Goal: Use online tool/utility

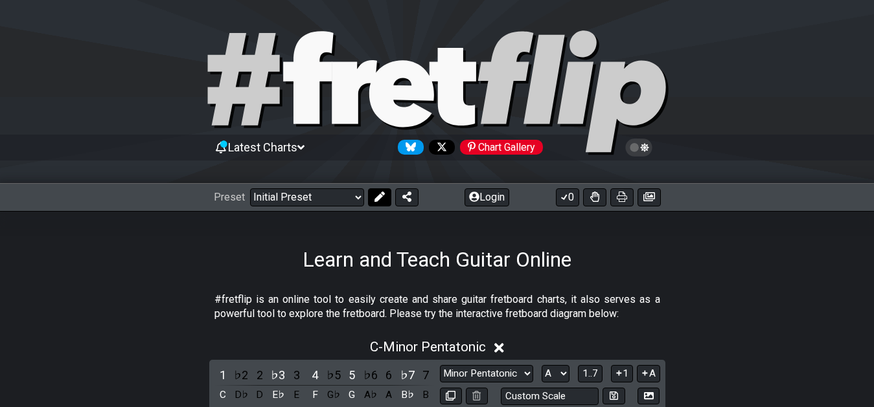
click at [379, 199] on icon at bounding box center [379, 197] width 10 height 10
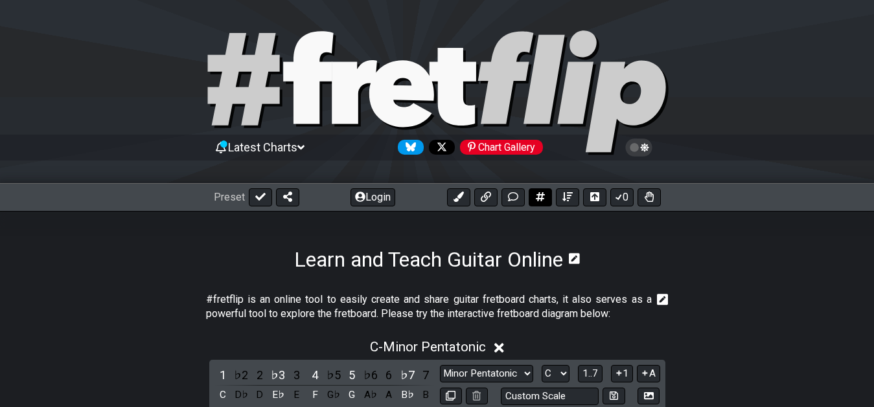
click at [545, 198] on button at bounding box center [539, 197] width 23 height 18
select select "A"
select select "New Scale"
select select "C"
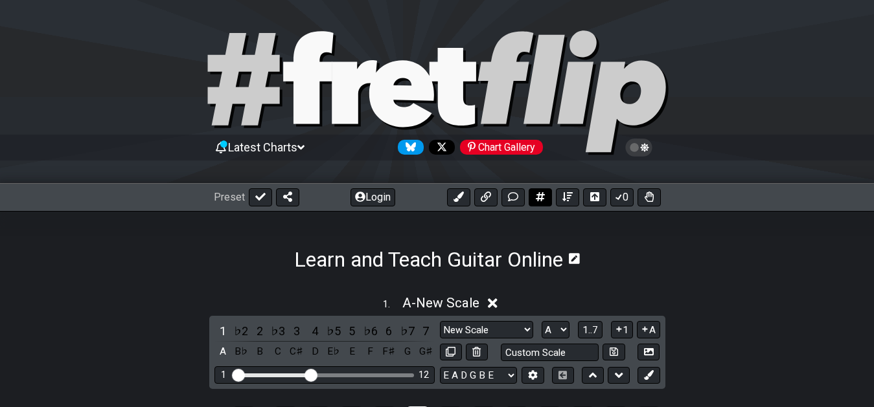
scroll to position [183, 0]
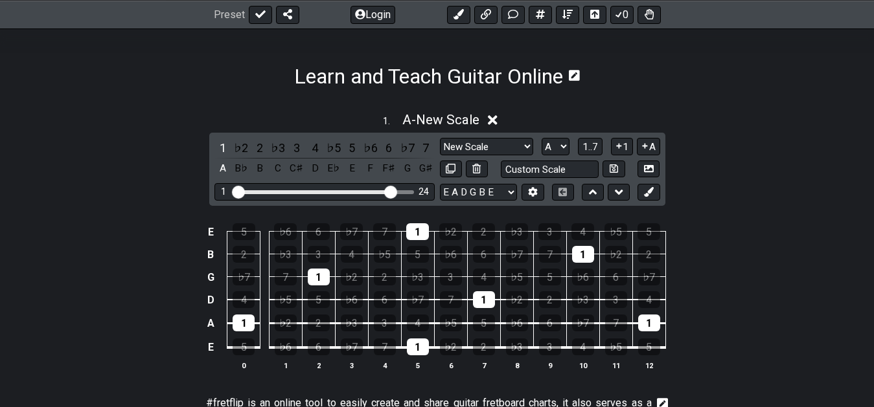
drag, startPoint x: 310, startPoint y: 187, endPoint x: 389, endPoint y: 192, distance: 78.6
click at [389, 191] on input "Visible fret range" at bounding box center [325, 191] width 184 height 0
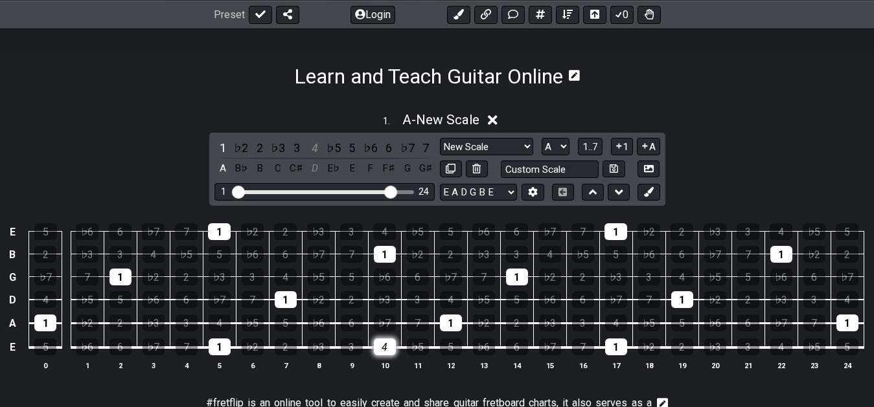
click at [378, 352] on div "4" at bounding box center [385, 347] width 22 height 17
click at [253, 323] on div "♭5" at bounding box center [253, 323] width 22 height 17
click at [379, 320] on div "♭7" at bounding box center [385, 323] width 22 height 17
click at [313, 144] on div "4" at bounding box center [314, 147] width 17 height 17
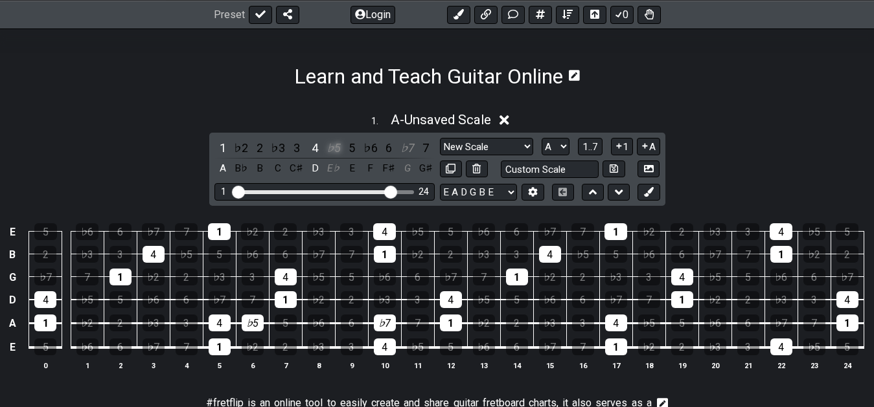
click at [333, 146] on div "♭5" at bounding box center [333, 147] width 17 height 17
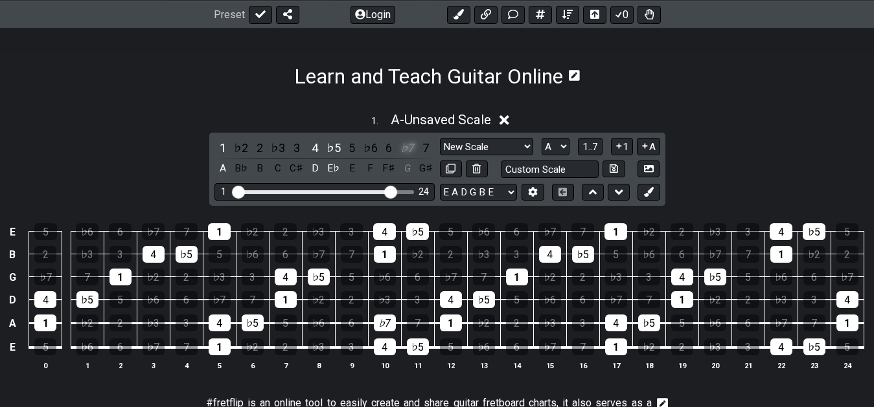
click at [408, 150] on div "♭7" at bounding box center [407, 147] width 17 height 17
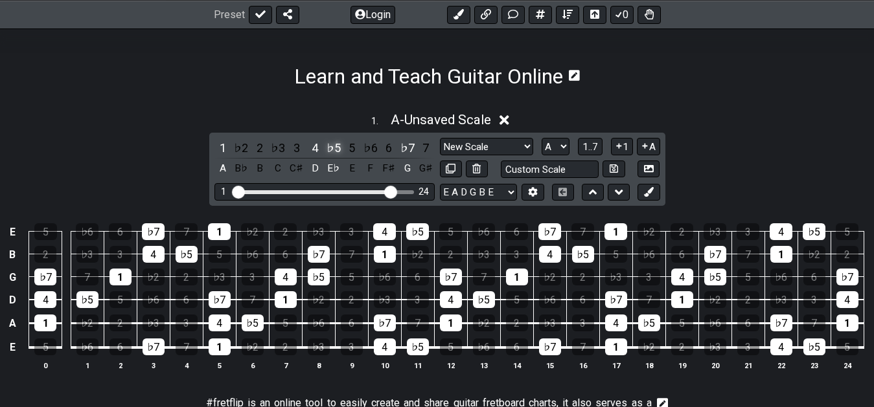
click at [334, 150] on div "♭5" at bounding box center [333, 147] width 17 height 17
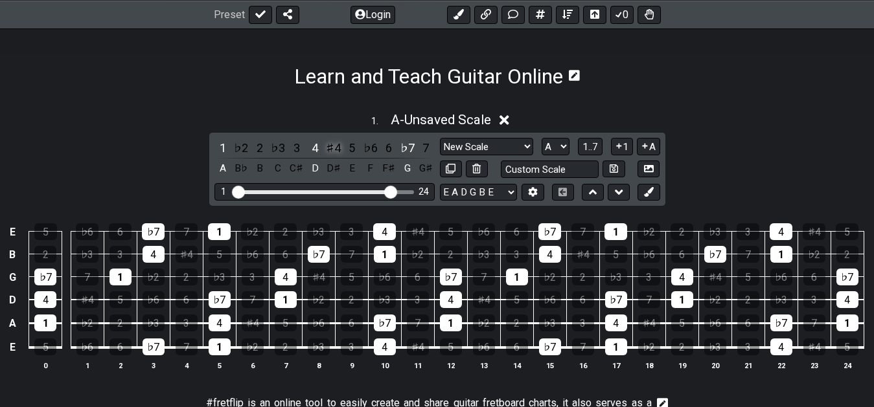
click at [334, 149] on div "♯4" at bounding box center [333, 147] width 17 height 17
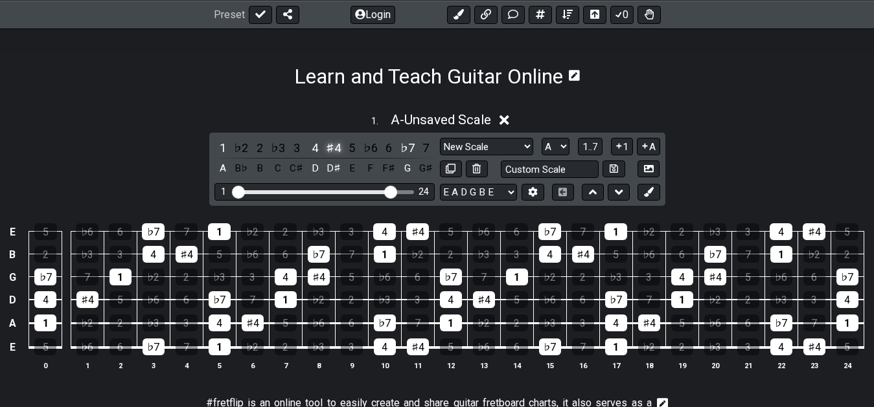
click at [335, 150] on div "♯4" at bounding box center [333, 147] width 17 height 17
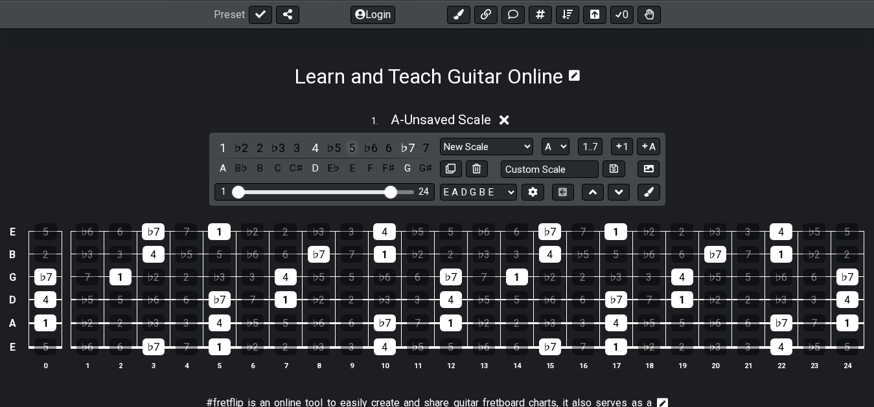
click at [350, 147] on div "5" at bounding box center [351, 147] width 17 height 17
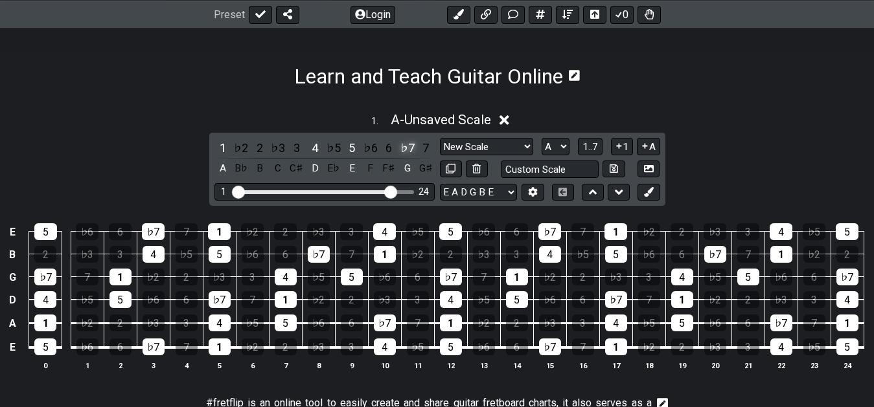
click at [409, 143] on div "♭7" at bounding box center [407, 147] width 17 height 17
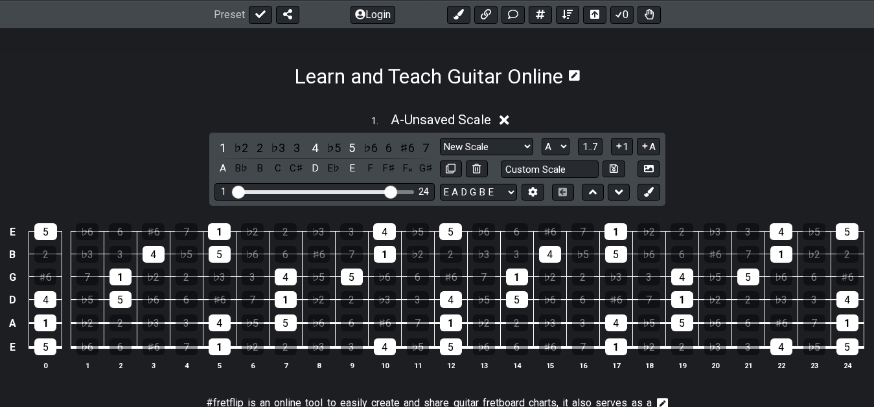
click at [409, 144] on div "♯6" at bounding box center [407, 147] width 17 height 17
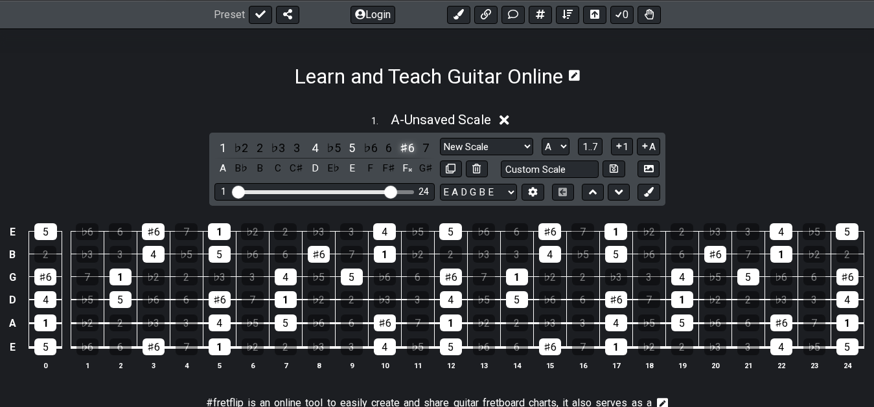
click at [408, 146] on div "♯6" at bounding box center [407, 147] width 17 height 17
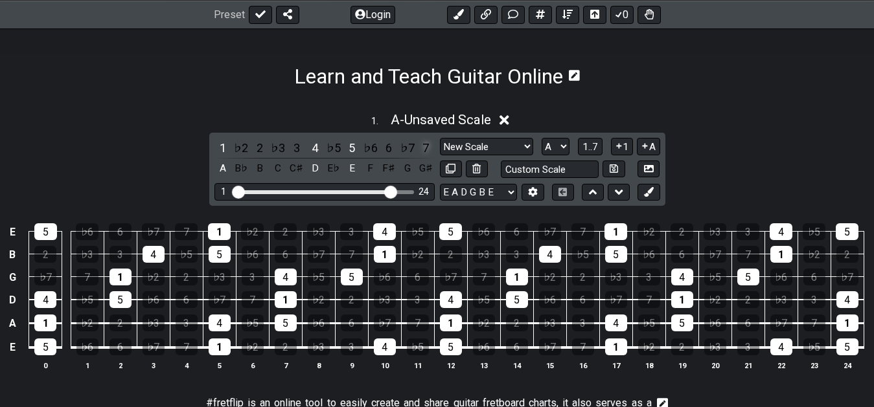
drag, startPoint x: 426, startPoint y: 146, endPoint x: 436, endPoint y: 164, distance: 20.6
click at [426, 147] on div "7" at bounding box center [425, 147] width 17 height 17
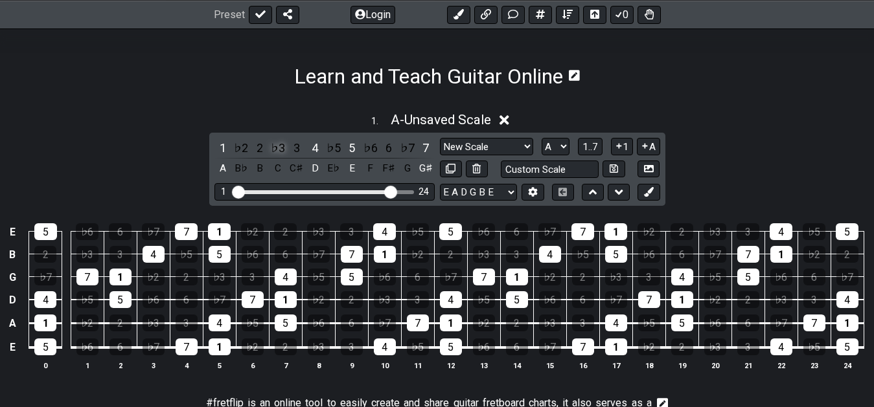
click at [280, 153] on div "♭3" at bounding box center [277, 147] width 17 height 17
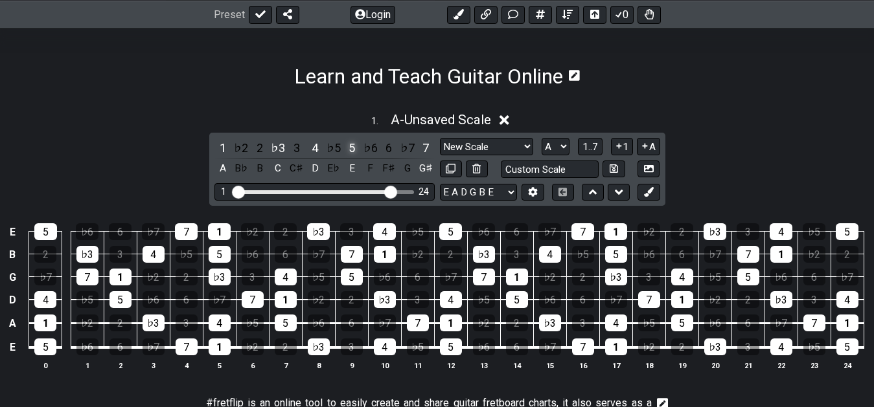
click at [349, 149] on div "5" at bounding box center [351, 147] width 17 height 17
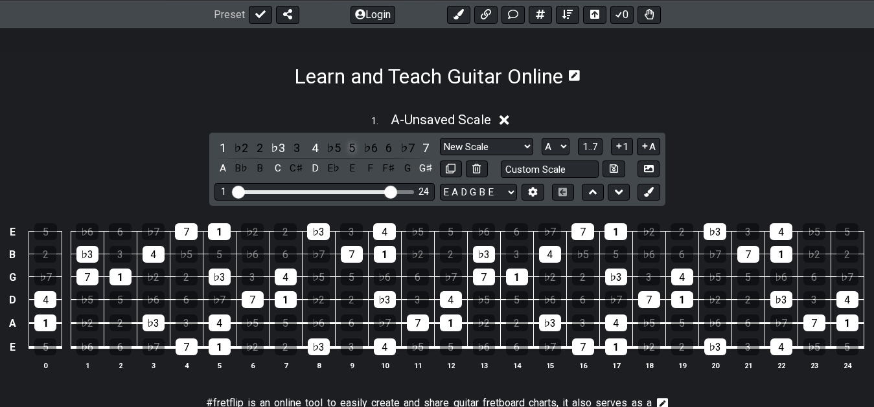
click at [351, 152] on div "5" at bounding box center [351, 147] width 17 height 17
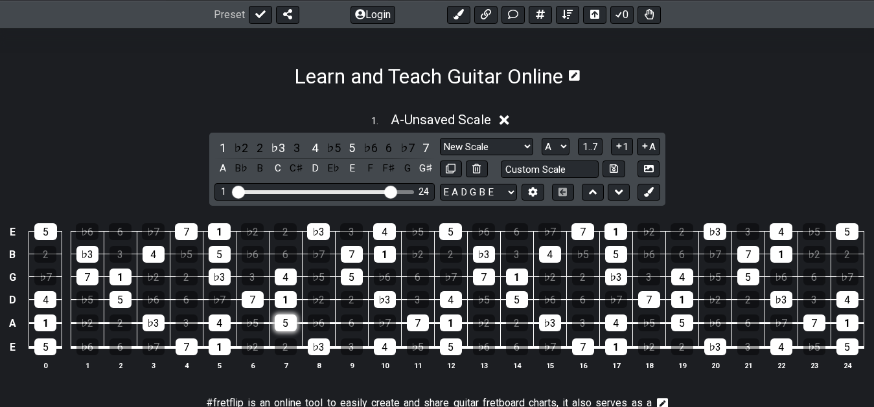
click at [285, 319] on div "5" at bounding box center [286, 323] width 22 height 17
drag, startPoint x: 277, startPoint y: 146, endPoint x: 312, endPoint y: 144, distance: 35.0
click at [277, 146] on div "♭3" at bounding box center [277, 147] width 17 height 17
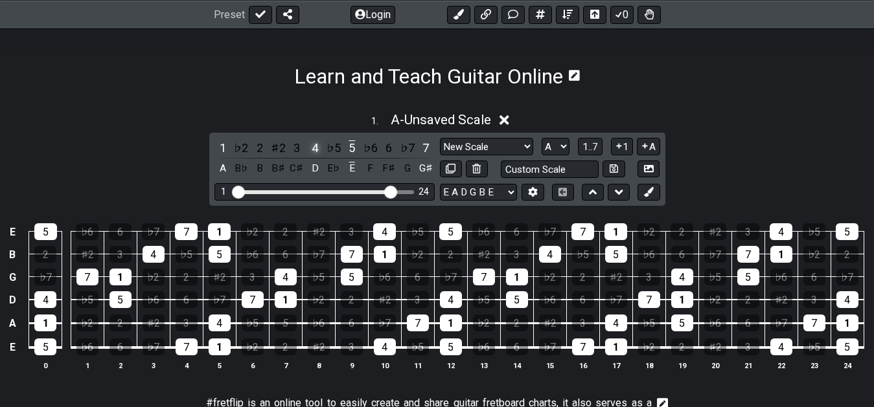
click at [312, 143] on div "4" at bounding box center [314, 147] width 17 height 17
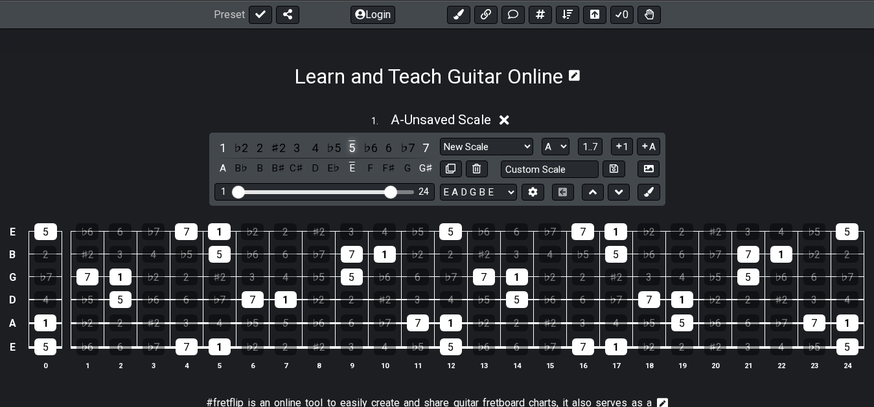
click at [352, 146] on div "5" at bounding box center [351, 147] width 17 height 17
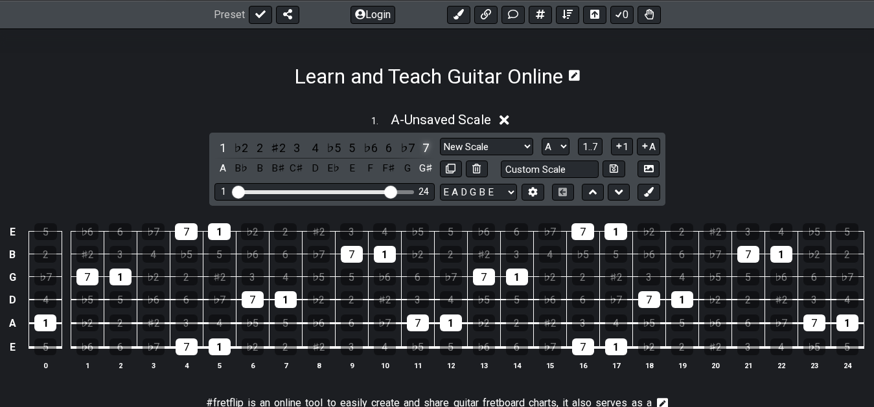
click at [427, 145] on div "7" at bounding box center [425, 147] width 17 height 17
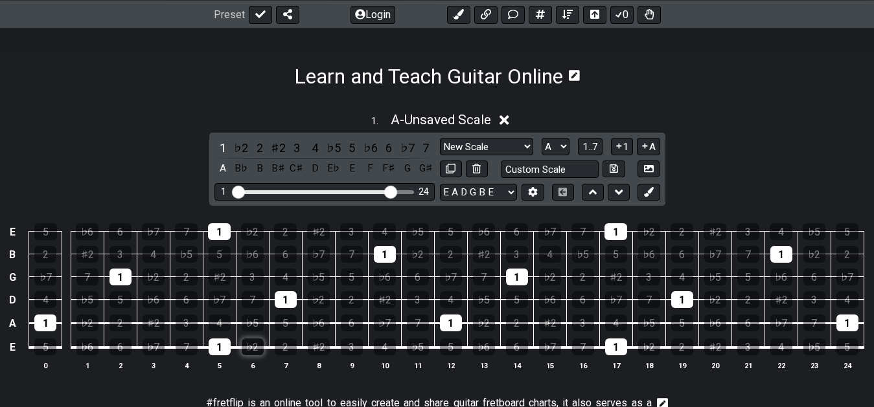
click at [255, 345] on div "♭2" at bounding box center [253, 347] width 22 height 17
click at [266, 329] on td "♭2" at bounding box center [252, 336] width 33 height 25
click at [251, 317] on div "♭5" at bounding box center [253, 323] width 22 height 17
click at [326, 318] on div "♭6" at bounding box center [319, 323] width 22 height 17
click at [239, 144] on div "♭2" at bounding box center [241, 147] width 17 height 17
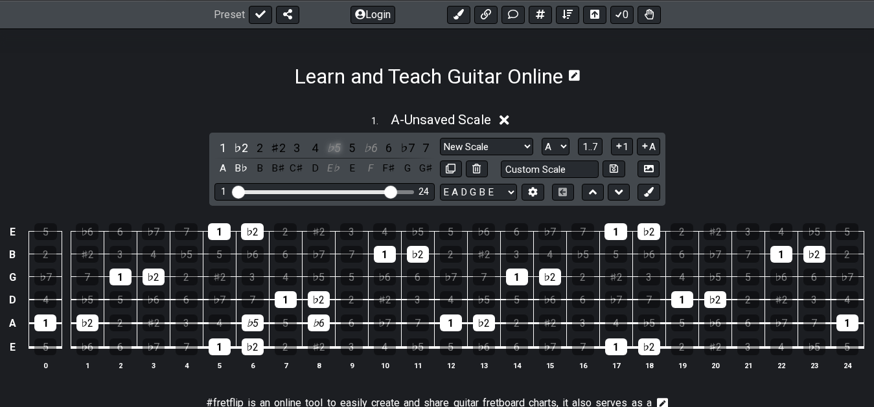
click at [337, 142] on div "♭5" at bounding box center [333, 147] width 17 height 17
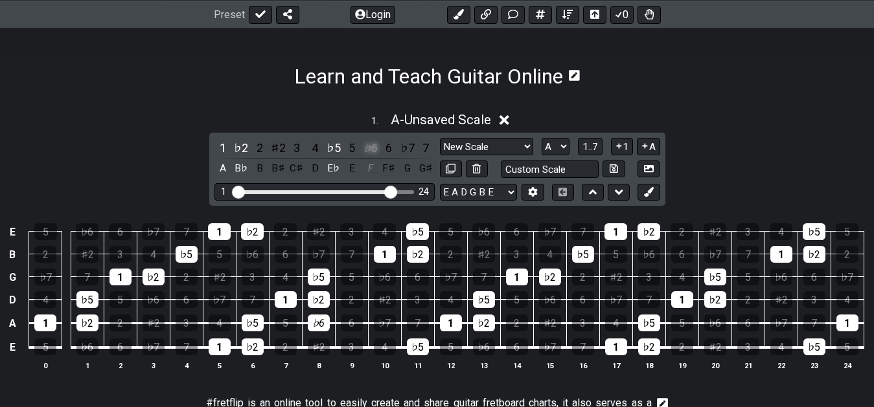
click at [371, 145] on div "♭6" at bounding box center [370, 147] width 17 height 17
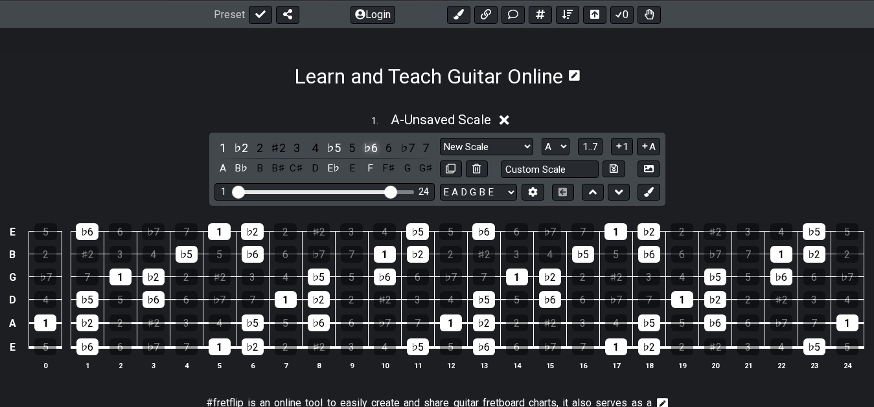
click at [371, 142] on div "♭6" at bounding box center [370, 147] width 17 height 17
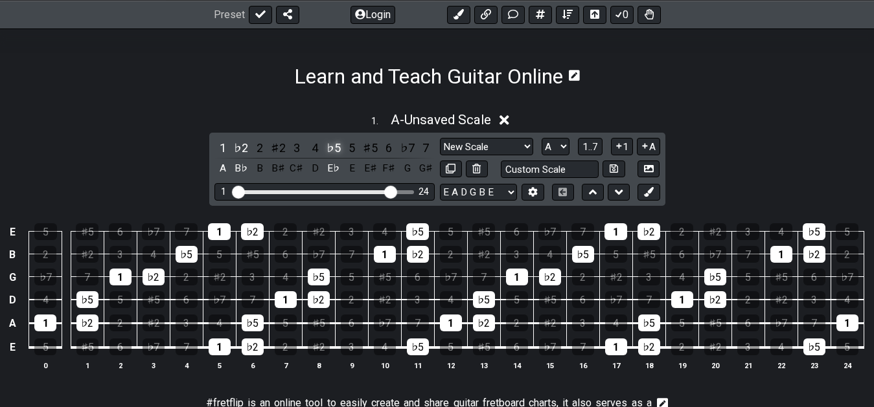
click at [332, 144] on div "♭5" at bounding box center [333, 147] width 17 height 17
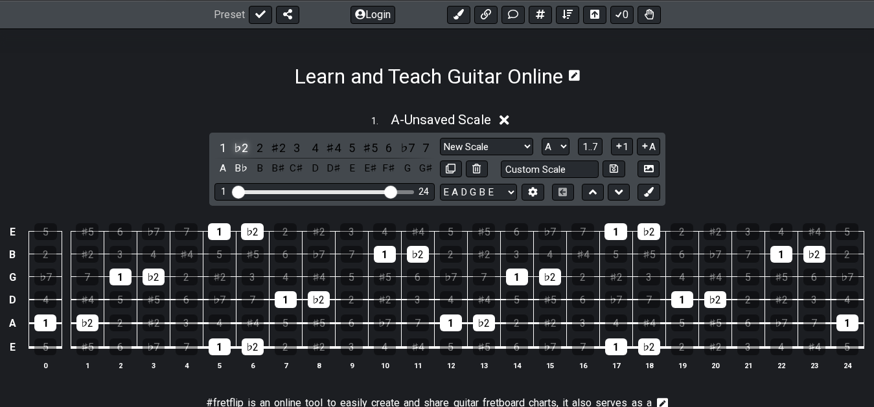
click at [236, 146] on div "♭2" at bounding box center [241, 147] width 17 height 17
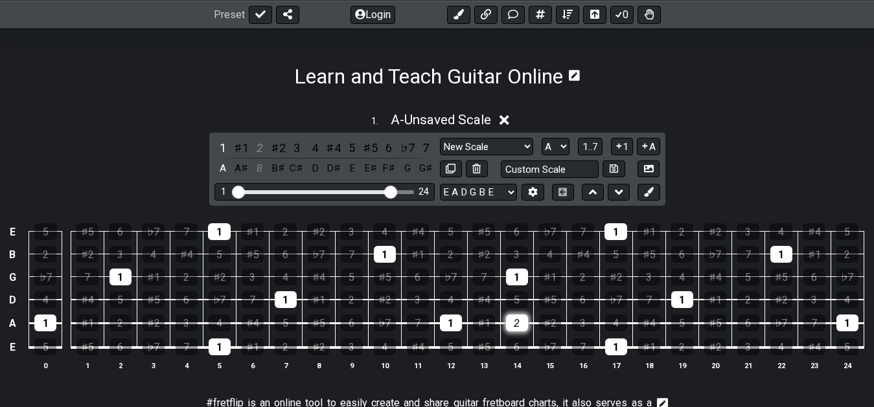
click at [509, 321] on div "2" at bounding box center [517, 323] width 22 height 17
click at [454, 345] on div "5" at bounding box center [451, 347] width 22 height 17
click at [418, 344] on div "♯4" at bounding box center [418, 347] width 22 height 17
click at [256, 147] on div "2" at bounding box center [259, 147] width 17 height 17
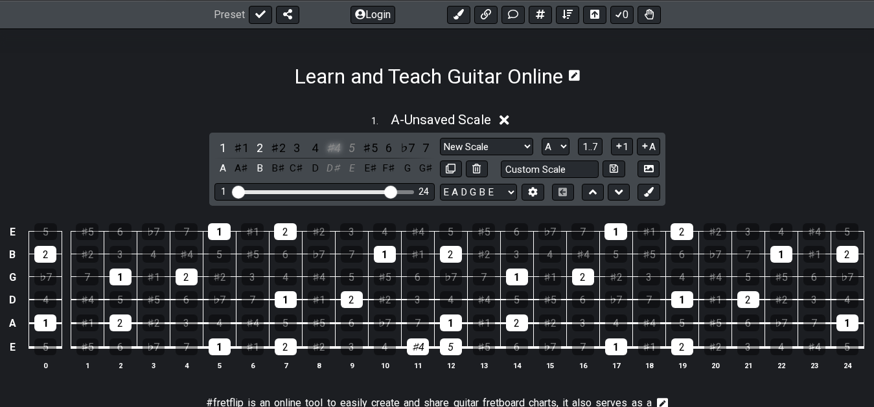
drag, startPoint x: 334, startPoint y: 148, endPoint x: 354, endPoint y: 152, distance: 20.3
click at [334, 148] on div "♯4" at bounding box center [333, 147] width 17 height 17
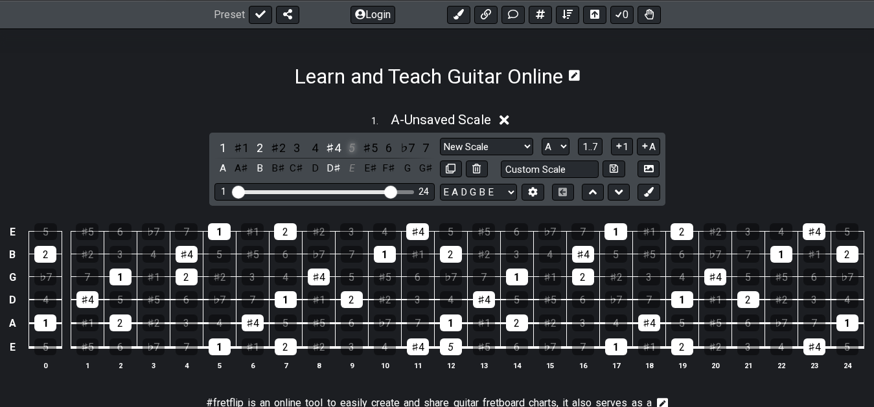
click at [358, 152] on div "5" at bounding box center [351, 147] width 17 height 17
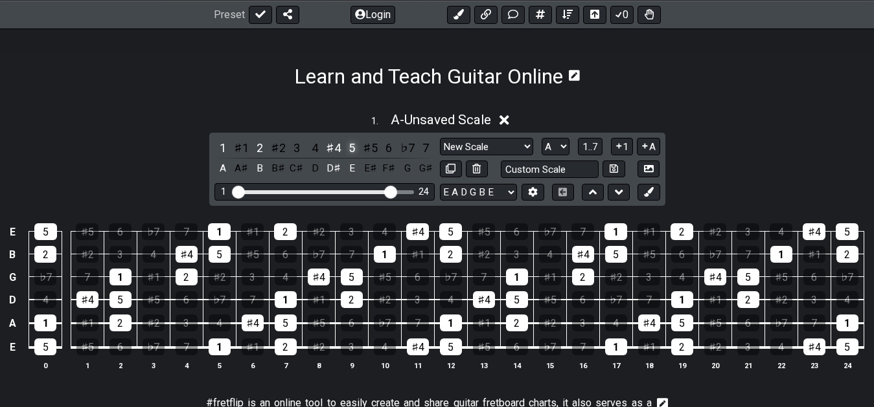
click at [352, 150] on div "5" at bounding box center [351, 147] width 17 height 17
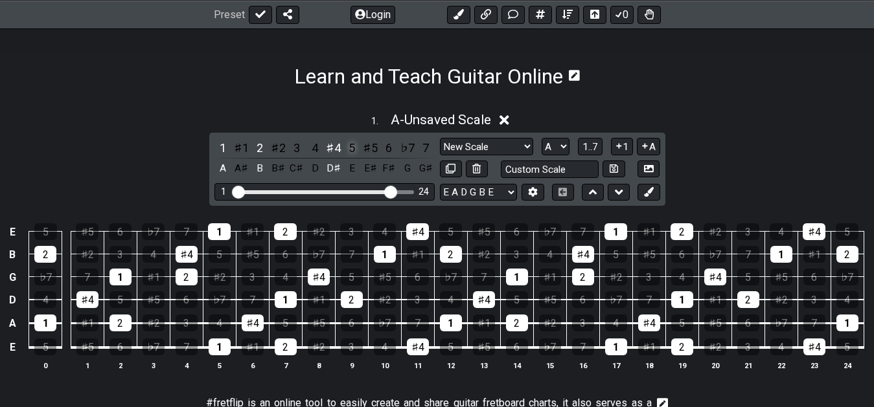
click at [348, 139] on div "5" at bounding box center [351, 147] width 17 height 17
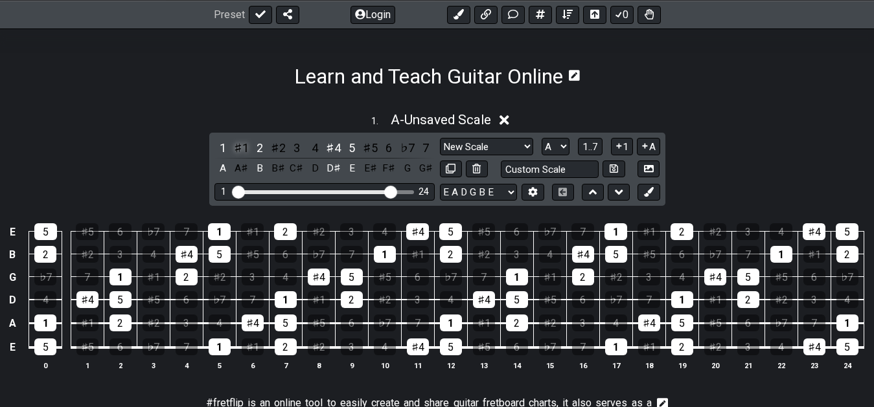
click at [249, 141] on div "♯1" at bounding box center [241, 147] width 17 height 17
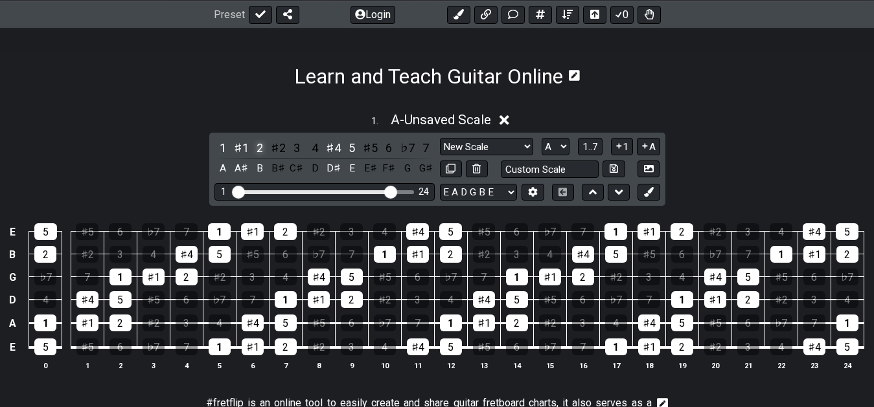
click at [256, 142] on div "2" at bounding box center [259, 147] width 17 height 17
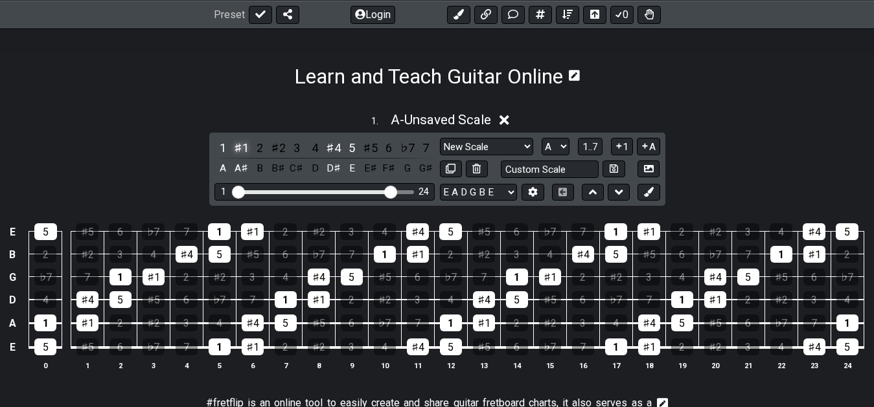
click at [247, 144] on div "♯1" at bounding box center [241, 147] width 17 height 17
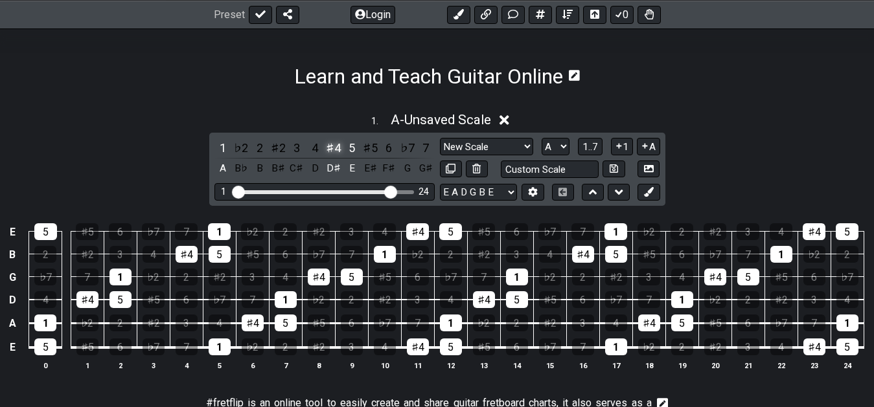
click at [341, 147] on div "♯4" at bounding box center [333, 147] width 17 height 17
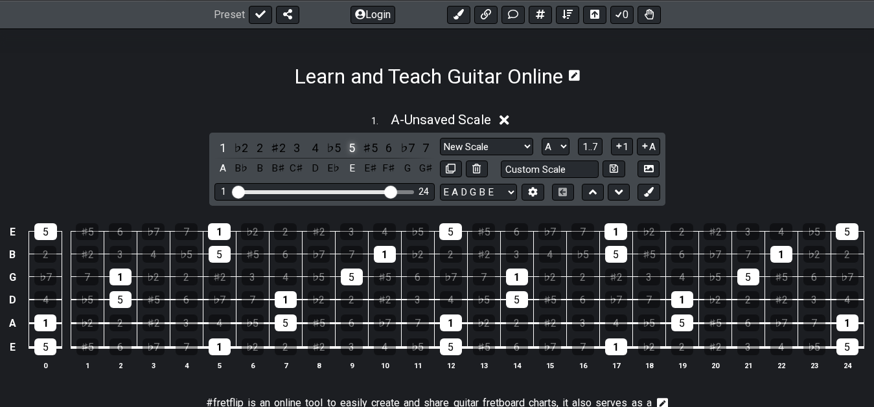
click at [353, 146] on div "5" at bounding box center [351, 147] width 17 height 17
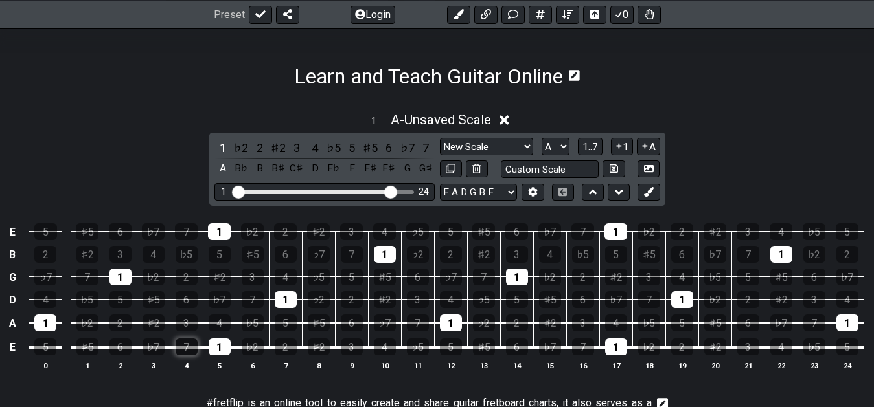
click at [195, 353] on div "7" at bounding box center [187, 347] width 22 height 17
click at [224, 318] on div "4" at bounding box center [220, 323] width 22 height 17
click at [278, 316] on div "5" at bounding box center [286, 323] width 22 height 17
click at [319, 142] on div "4" at bounding box center [314, 147] width 17 height 17
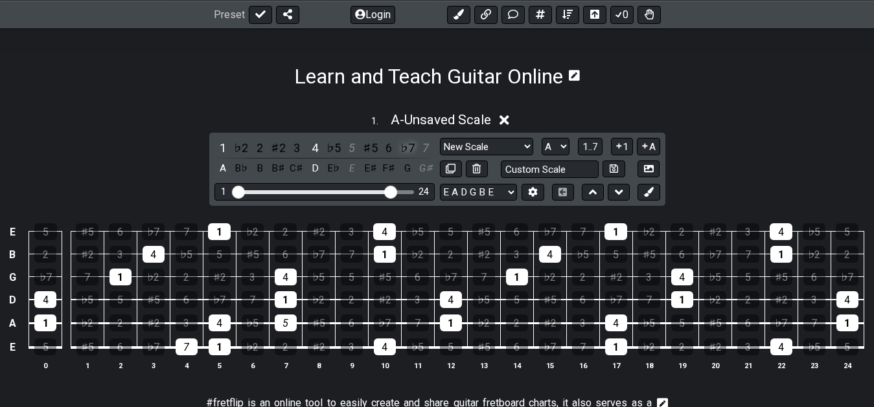
drag, startPoint x: 352, startPoint y: 147, endPoint x: 411, endPoint y: 152, distance: 59.2
click at [353, 147] on div "5" at bounding box center [351, 147] width 17 height 17
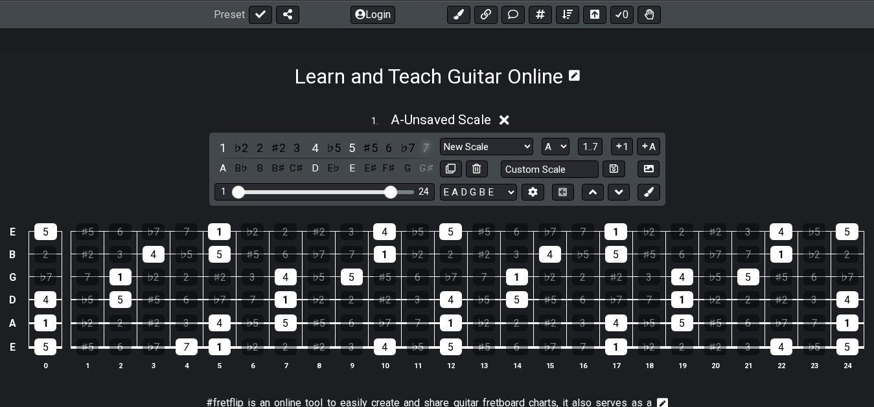
click at [427, 146] on div "7" at bounding box center [425, 147] width 17 height 17
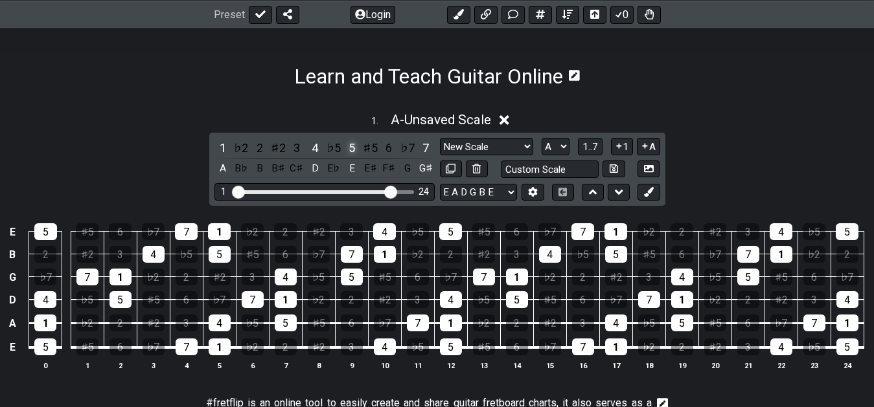
click at [346, 140] on div "5" at bounding box center [351, 147] width 17 height 17
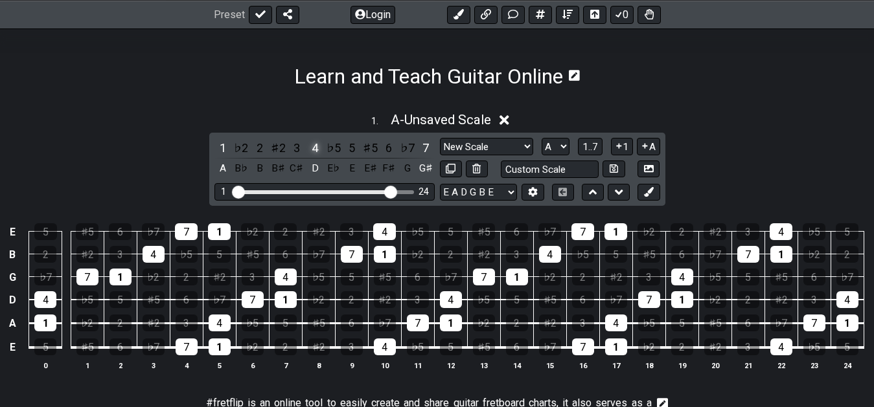
click at [319, 145] on div "4" at bounding box center [314, 147] width 17 height 17
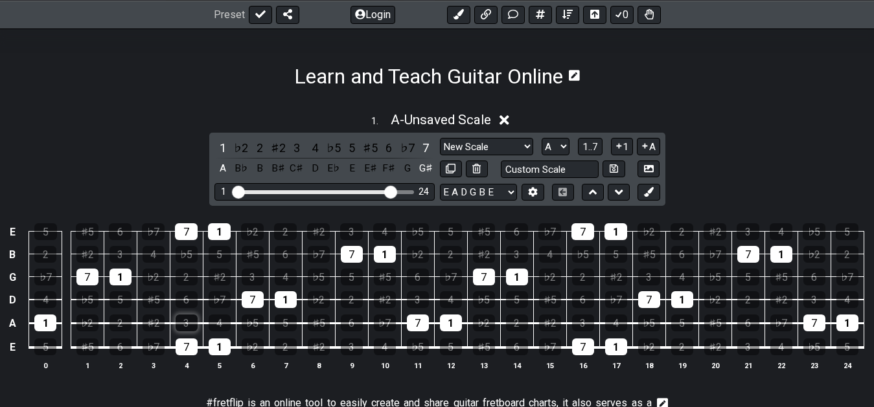
click at [185, 327] on div "3" at bounding box center [187, 323] width 22 height 17
click at [320, 319] on div "♯5" at bounding box center [319, 323] width 22 height 17
click at [370, 148] on div "♯5" at bounding box center [370, 147] width 17 height 17
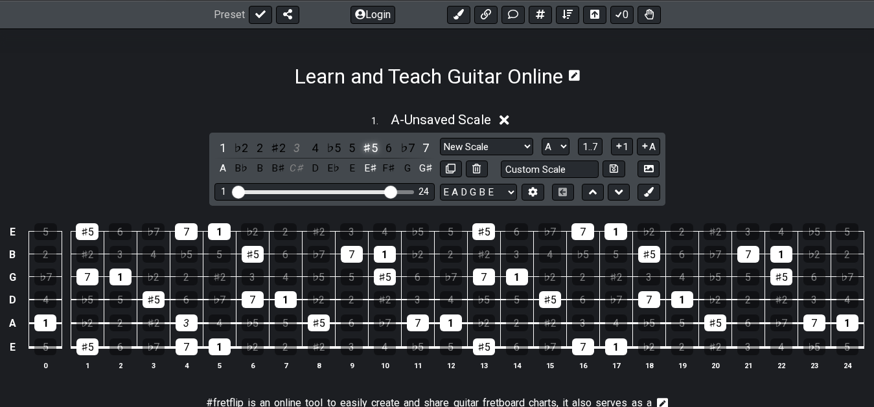
click at [368, 147] on div "♯5" at bounding box center [370, 147] width 17 height 17
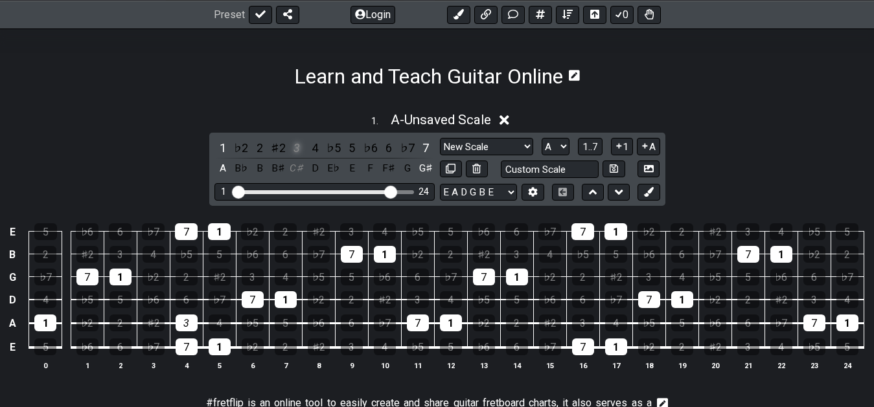
click at [297, 146] on div "3" at bounding box center [296, 147] width 17 height 17
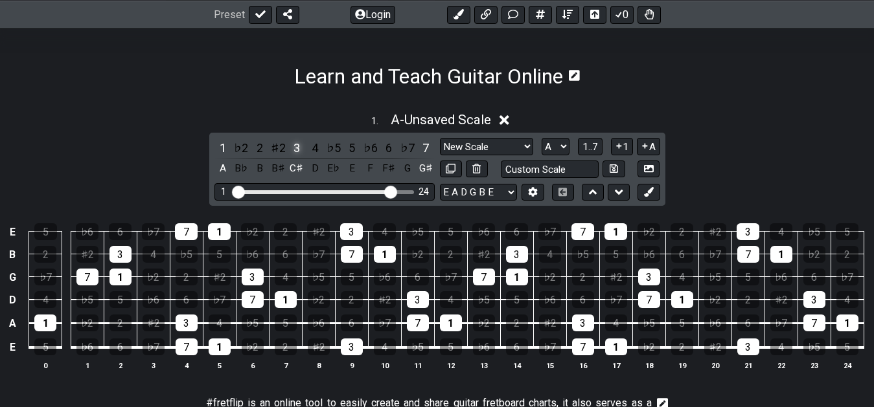
click at [297, 146] on div "3" at bounding box center [296, 147] width 17 height 17
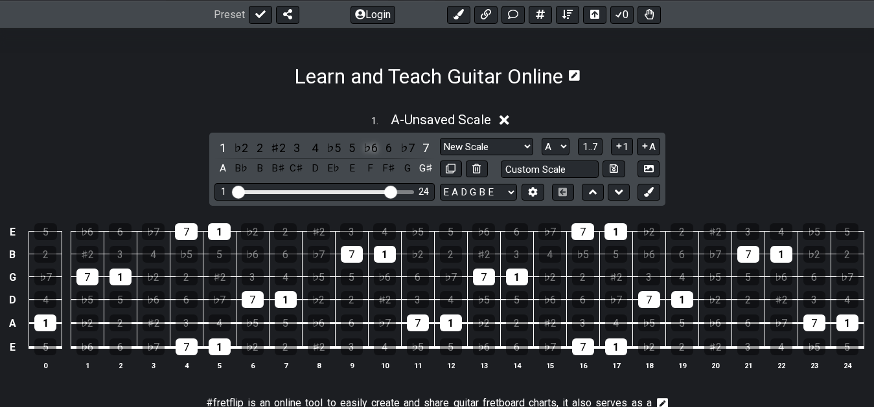
click at [370, 150] on div "♭6" at bounding box center [370, 147] width 17 height 17
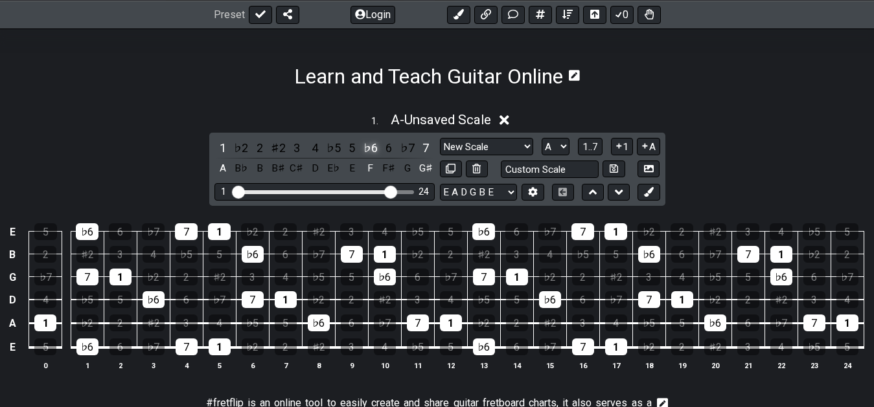
click at [370, 150] on div "♭6" at bounding box center [370, 147] width 17 height 17
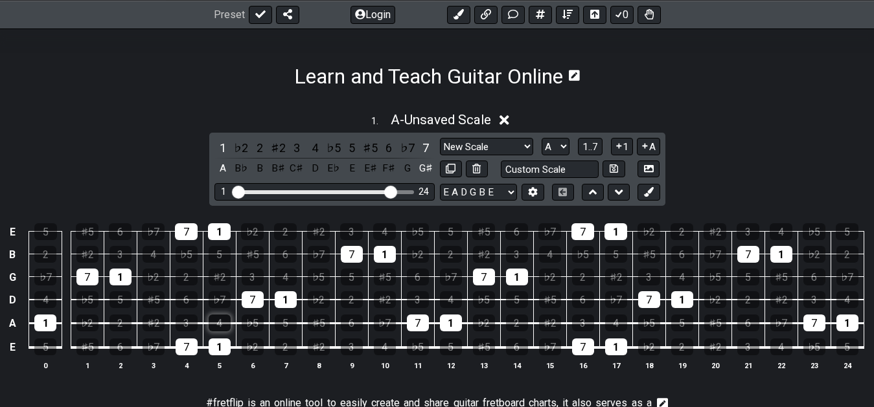
click at [216, 324] on div "4" at bounding box center [220, 323] width 22 height 17
click at [290, 324] on div "5" at bounding box center [286, 323] width 22 height 17
click at [315, 142] on div "4" at bounding box center [314, 147] width 17 height 17
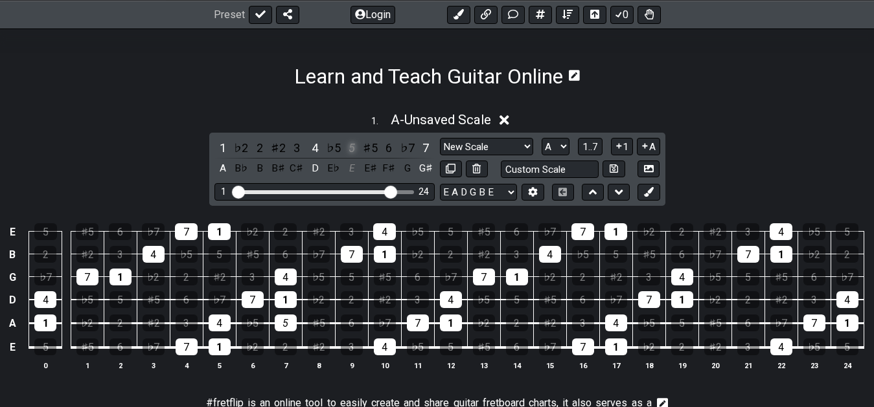
click at [356, 147] on div "5" at bounding box center [351, 147] width 17 height 17
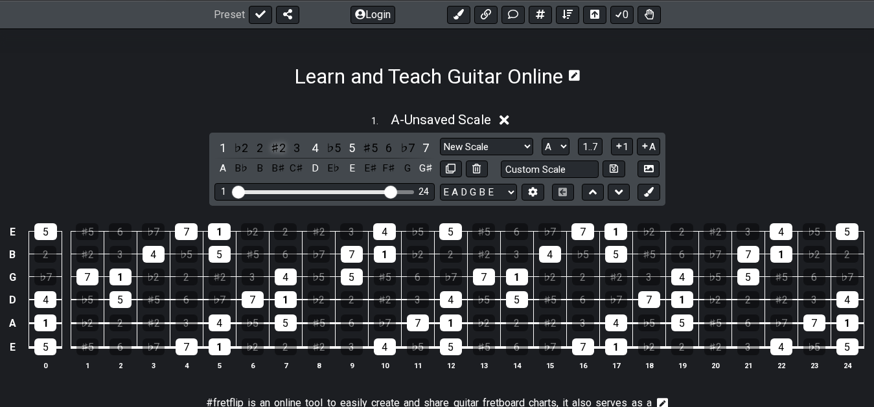
click at [279, 146] on div "♯2" at bounding box center [277, 147] width 17 height 17
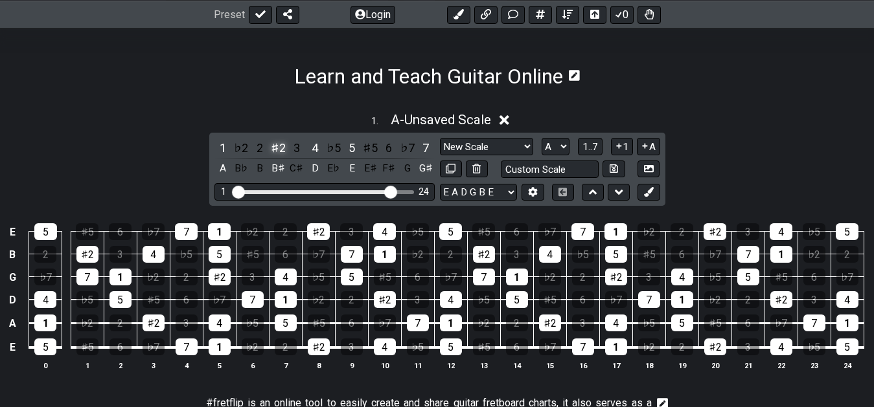
click at [279, 146] on div "♯2" at bounding box center [277, 147] width 17 height 17
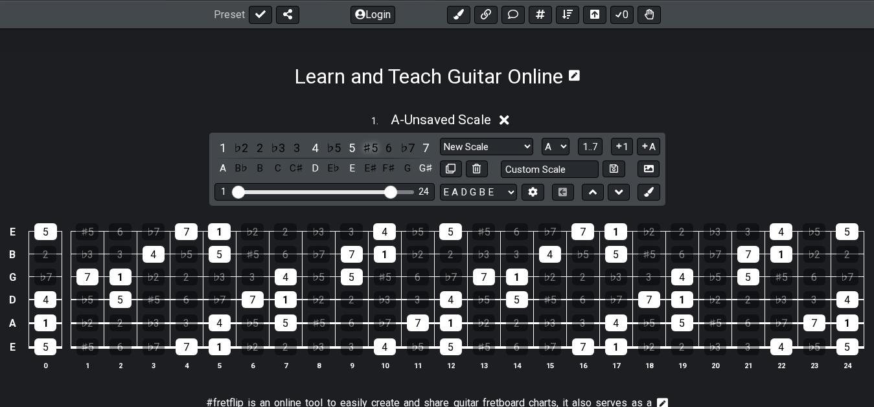
click at [374, 148] on div "♯5" at bounding box center [370, 147] width 17 height 17
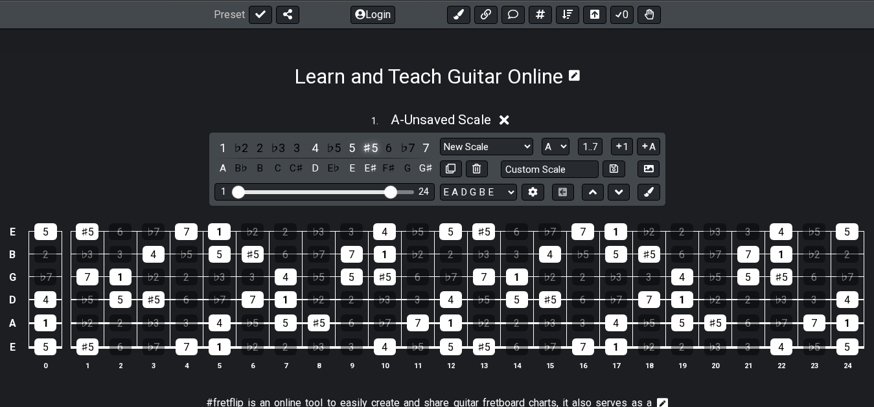
click at [374, 148] on div "♯5" at bounding box center [370, 147] width 17 height 17
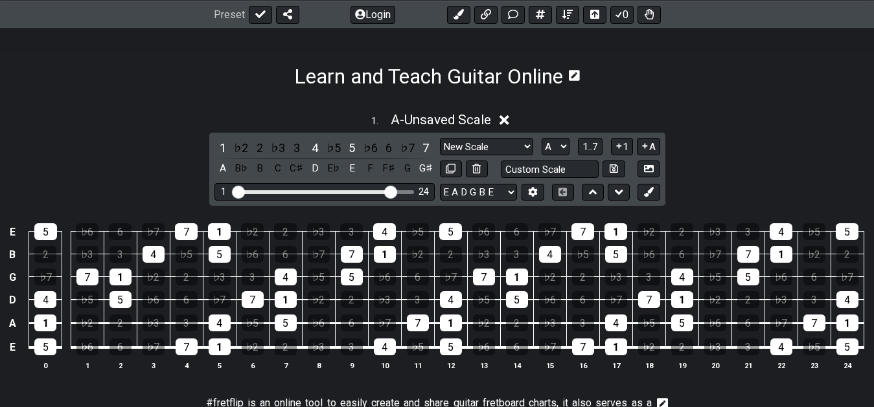
click at [409, 381] on div "E 5 ♭6 6 ♭7 7 1 ♭2 2 ♭3 3 4 ♭5 5 ♭6 6 ♭7 7 1 ♭2 2 ♭3 3 4 ♭5 5 B 2 ♭3 3 4 ♭5 5 ♭…" at bounding box center [437, 298] width 874 height 182
click at [416, 369] on th "11" at bounding box center [417, 366] width 33 height 14
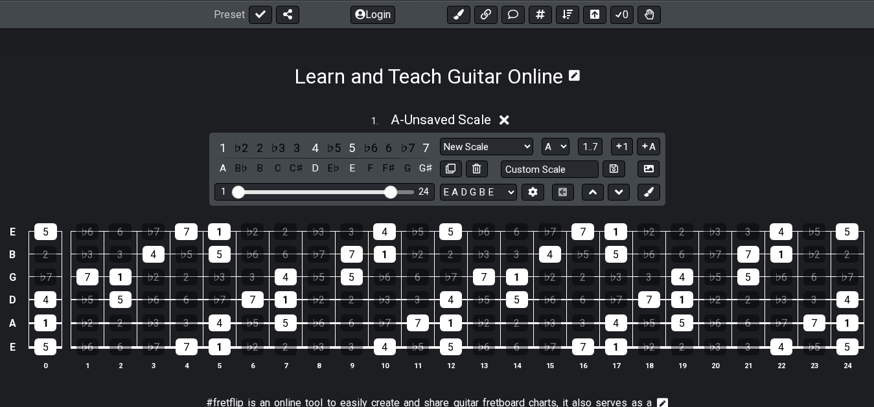
click at [416, 369] on th "11" at bounding box center [417, 366] width 33 height 14
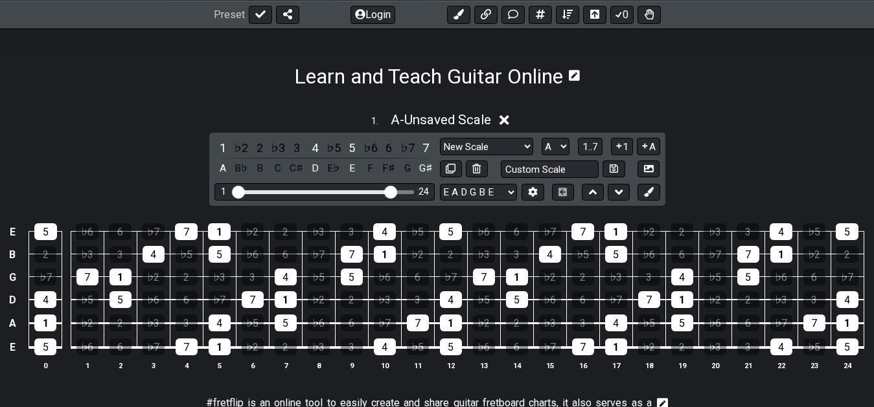
click at [416, 369] on th "11" at bounding box center [417, 366] width 33 height 14
